Goal: Task Accomplishment & Management: Manage account settings

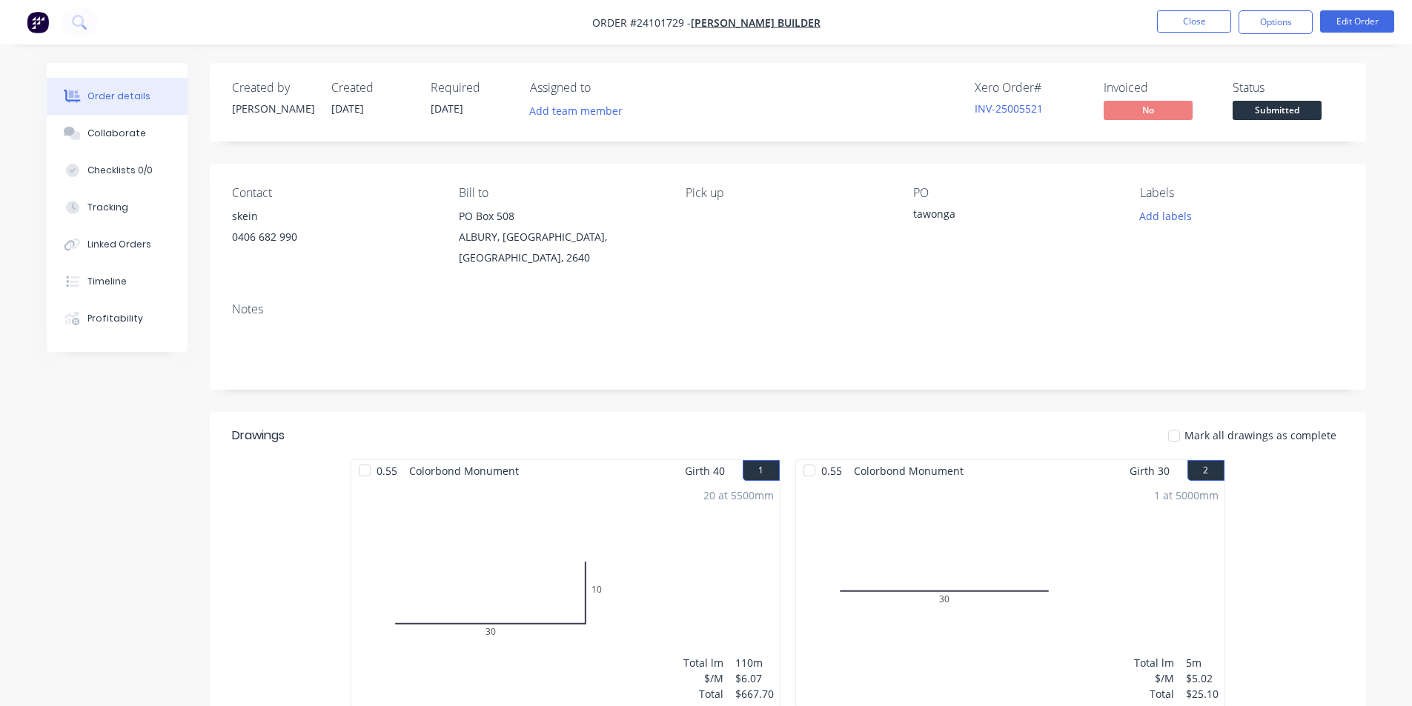
click at [44, 29] on img "button" at bounding box center [38, 22] width 22 height 22
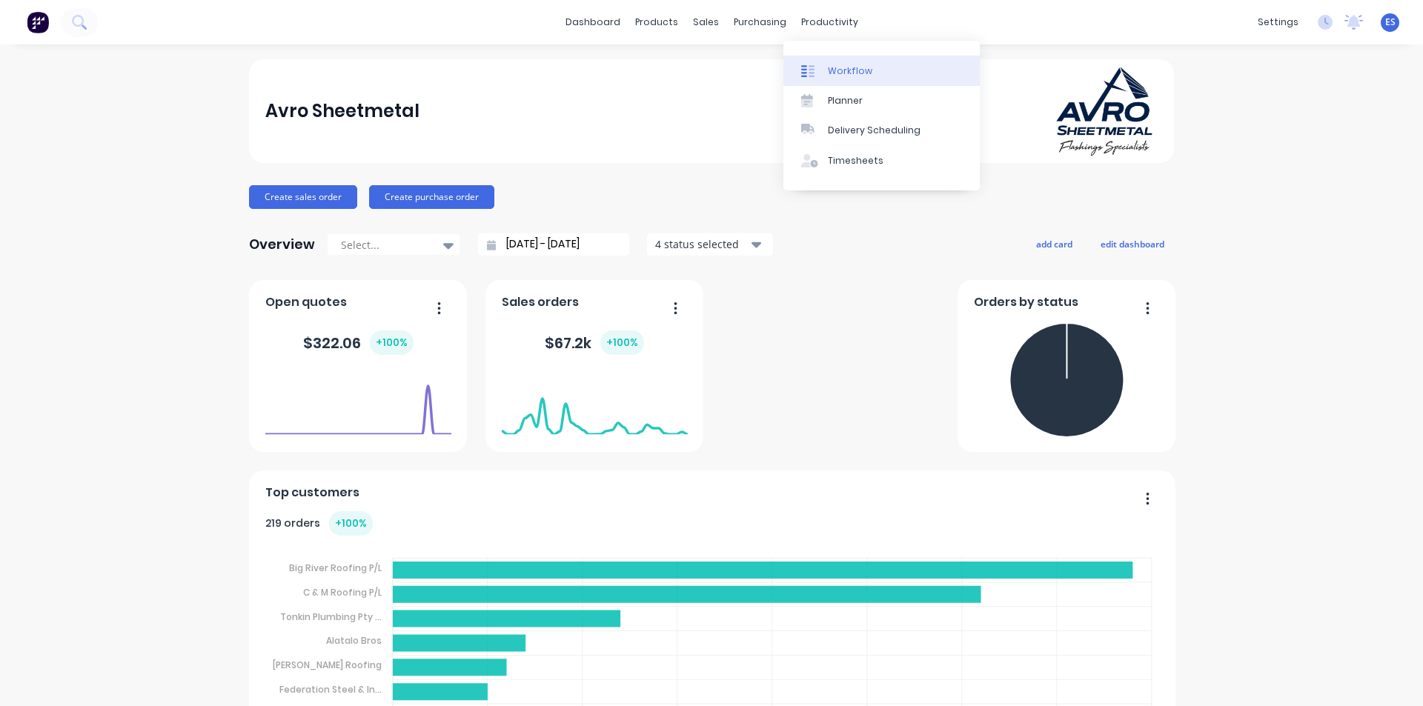
click at [837, 62] on link "Workflow" at bounding box center [881, 71] width 196 height 30
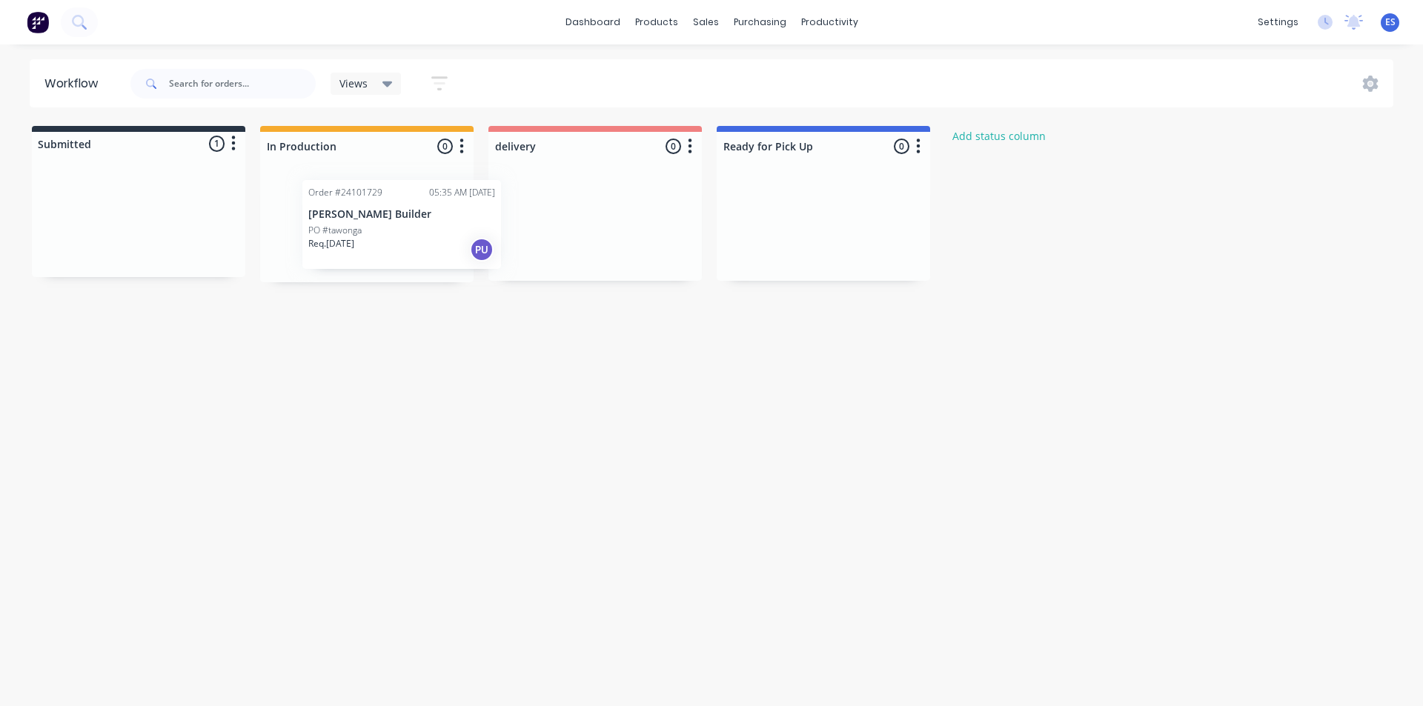
drag, startPoint x: 84, startPoint y: 220, endPoint x: 351, endPoint y: 224, distance: 266.1
click at [351, 224] on div "Submitted 1 Status colour #273444 hex #273444 Save Cancel Summaries Total order…" at bounding box center [687, 204] width 1397 height 156
drag, startPoint x: 356, startPoint y: 243, endPoint x: 808, endPoint y: 209, distance: 453.4
click at [808, 209] on div "Submitted 0 Status colour #273444 hex #273444 Save Cancel Summaries Total order…" at bounding box center [687, 204] width 1397 height 156
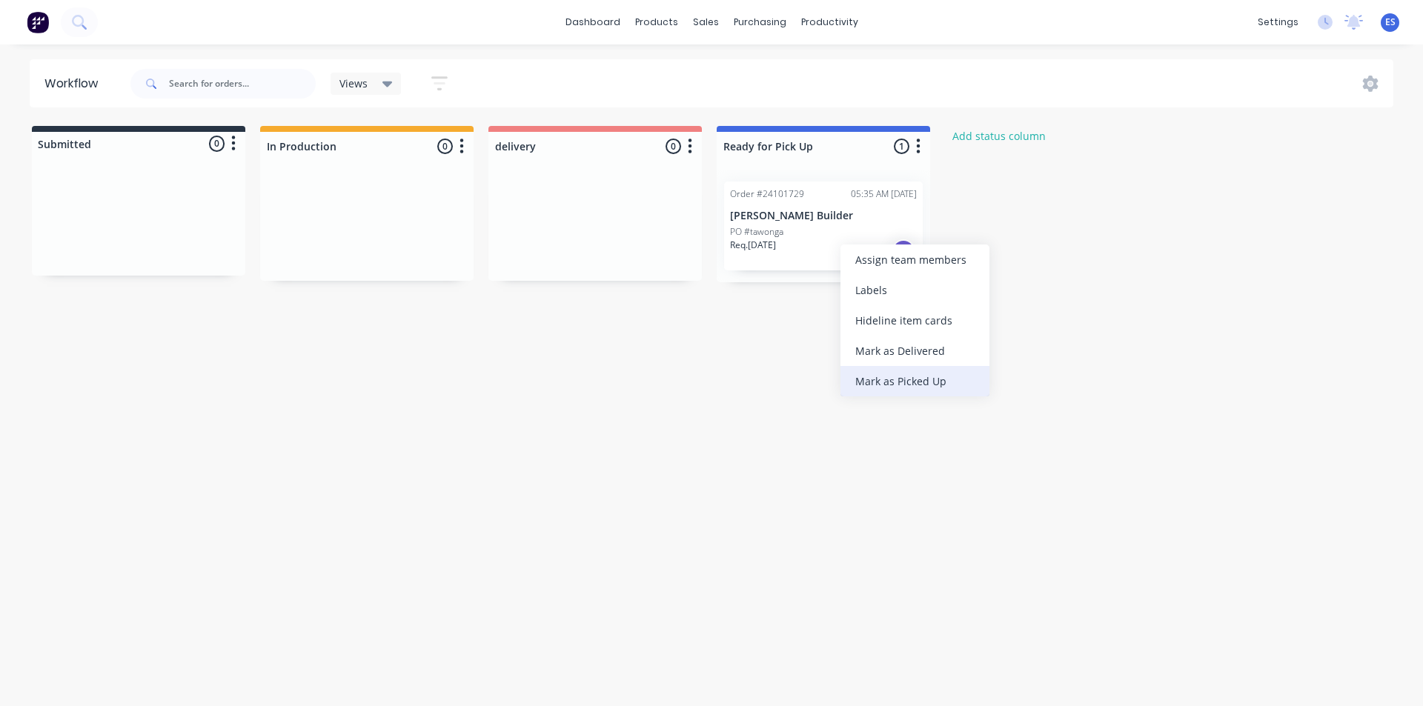
click at [916, 374] on div "Mark as Picked Up" at bounding box center [914, 381] width 149 height 30
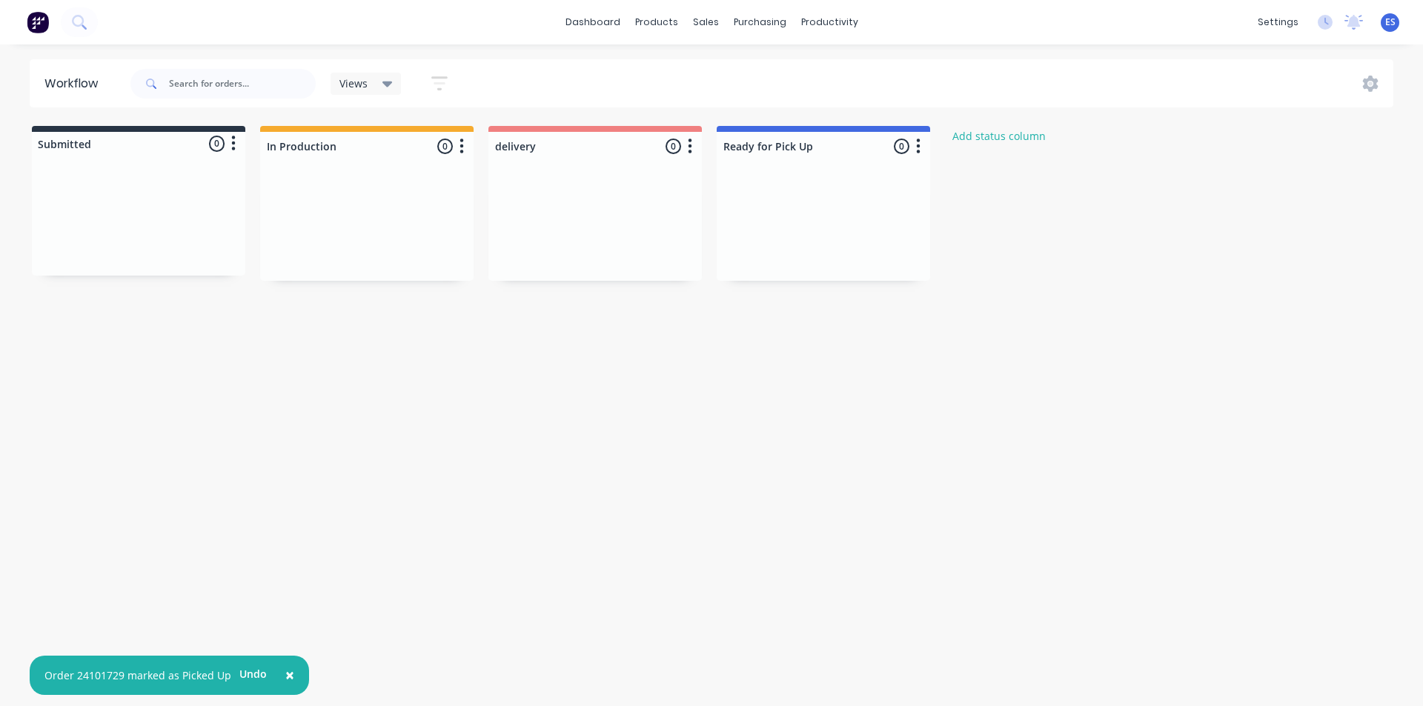
click at [56, 29] on div at bounding box center [49, 22] width 98 height 30
click at [47, 30] on img at bounding box center [38, 22] width 22 height 22
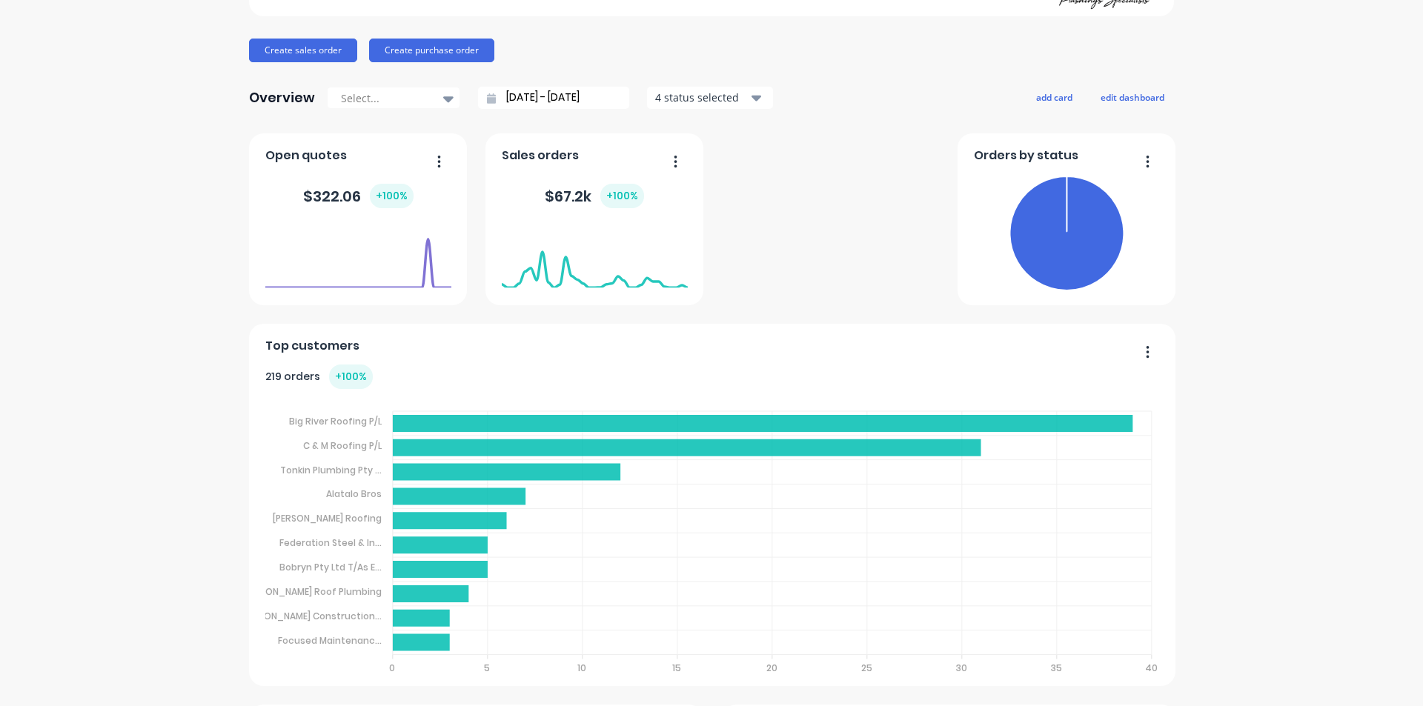
scroll to position [148, 0]
